Goal: Information Seeking & Learning: Learn about a topic

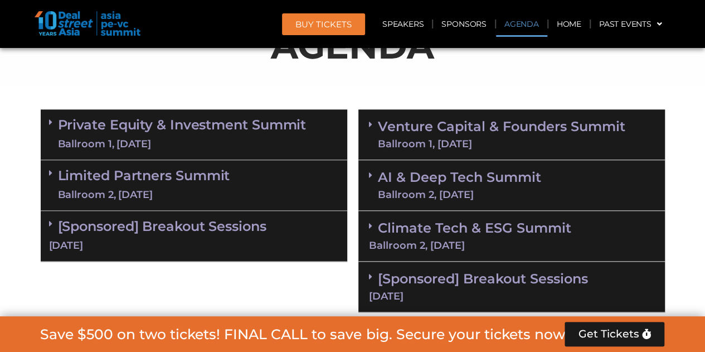
scroll to position [639, 0]
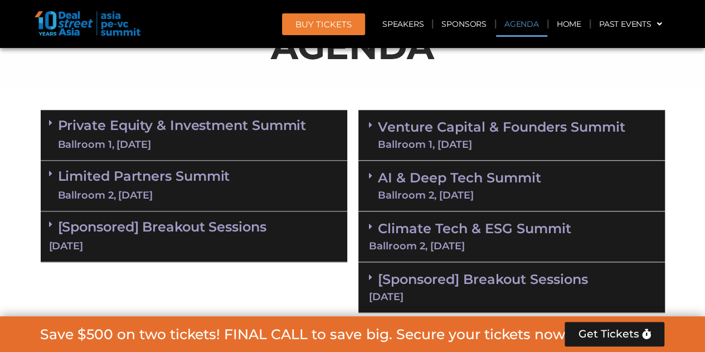
click at [171, 241] on div "[DATE]" at bounding box center [194, 246] width 290 height 14
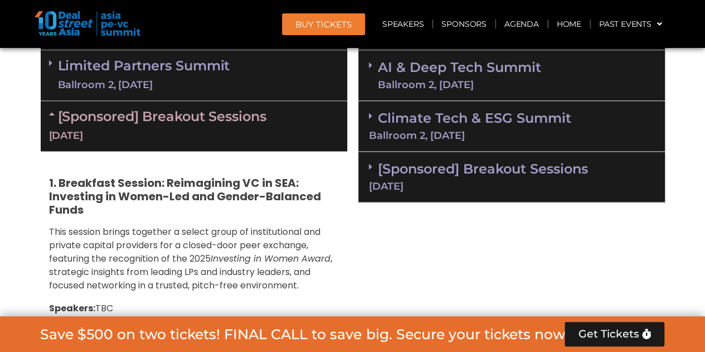
scroll to position [647, 0]
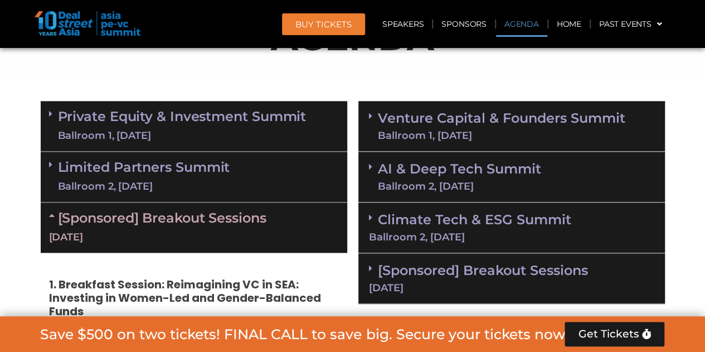
click at [160, 210] on link "[Sponsored] Breakout Sessions [DATE]" at bounding box center [194, 227] width 290 height 35
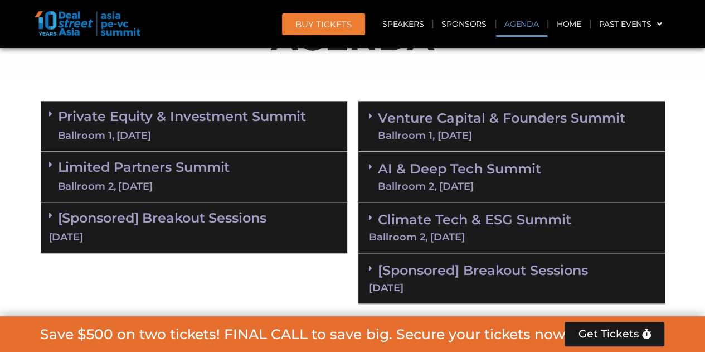
click at [138, 176] on link "Limited Partners [GEOGRAPHIC_DATA] 2, [DATE]" at bounding box center [144, 176] width 172 height 33
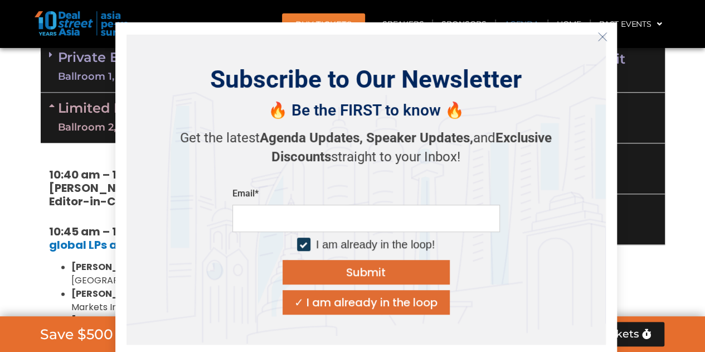
scroll to position [706, 0]
click at [596, 35] on button "Close" at bounding box center [602, 37] width 18 height 18
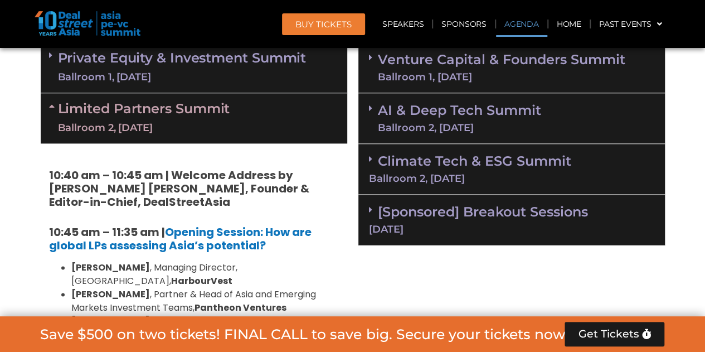
click at [199, 131] on div "Ballroom 2, [DATE]" at bounding box center [144, 128] width 172 height 14
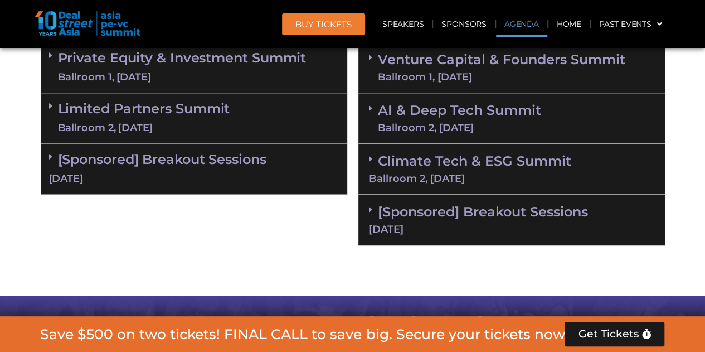
click at [194, 67] on link "Private Equity & Investment Summit Ballroom 1, [DATE]" at bounding box center [182, 67] width 249 height 33
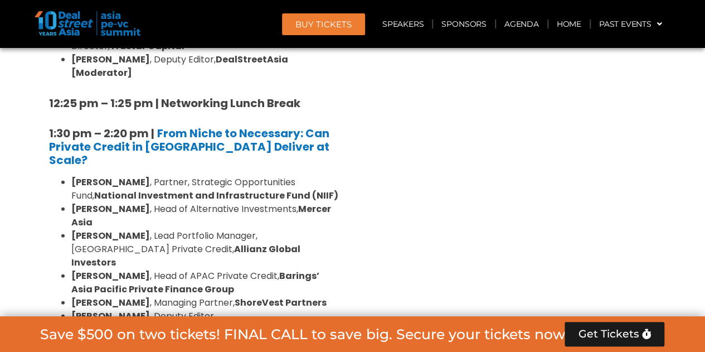
scroll to position [1435, 0]
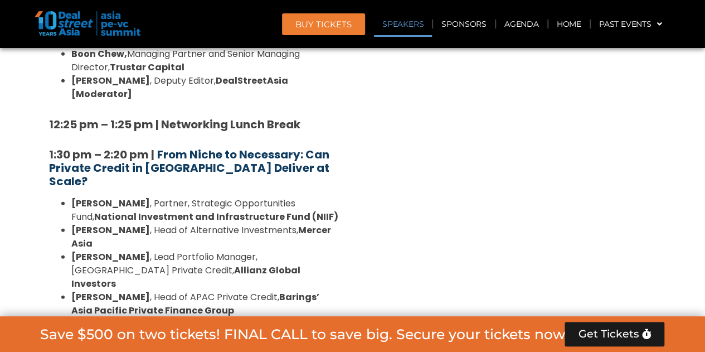
click at [213, 147] on strong "From Niche to Necessary: Can Private Credit in [GEOGRAPHIC_DATA] Deliver at Sca…" at bounding box center [189, 168] width 280 height 42
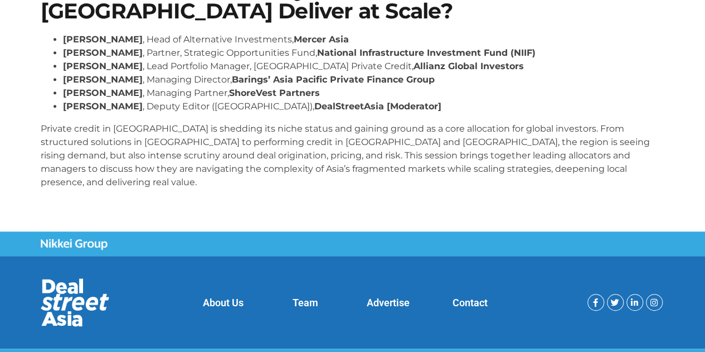
scroll to position [246, 0]
